Goal: Information Seeking & Learning: Learn about a topic

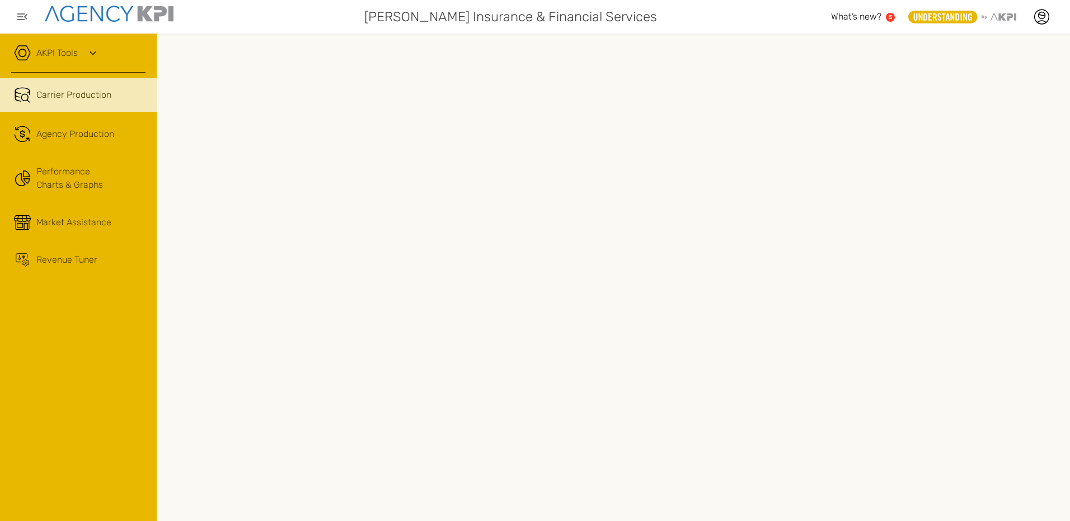
click at [839, 37] on div at bounding box center [613, 278] width 913 height 488
